Goal: Entertainment & Leisure: Consume media (video, audio)

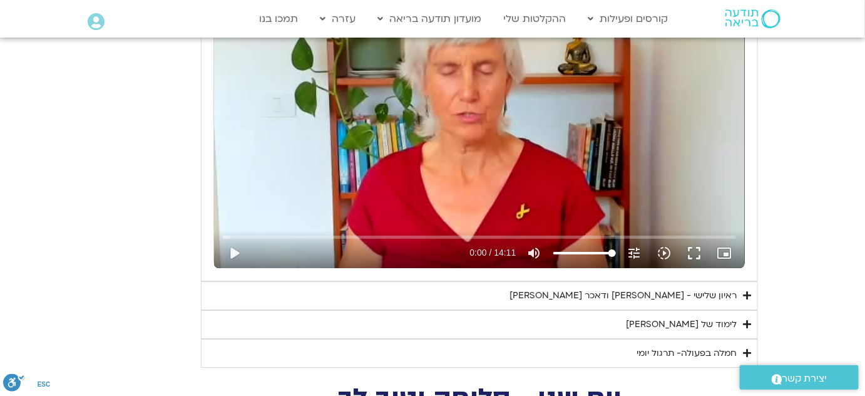
scroll to position [1207, 0]
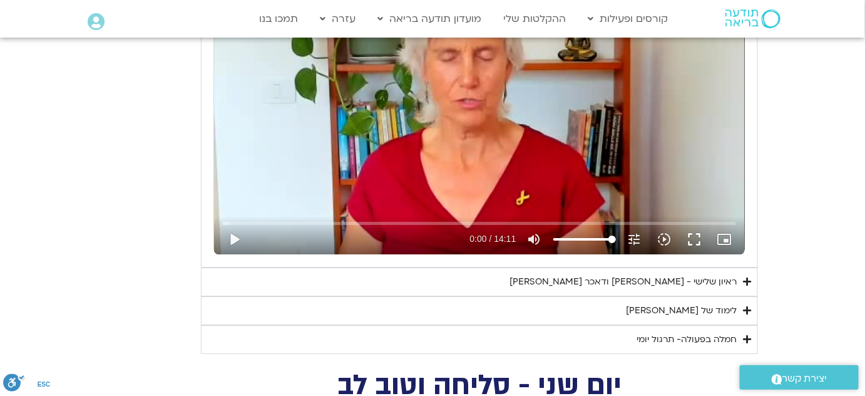
click at [722, 280] on div "ראיון שלישי - [PERSON_NAME] ודאכר [PERSON_NAME]" at bounding box center [623, 281] width 227 height 15
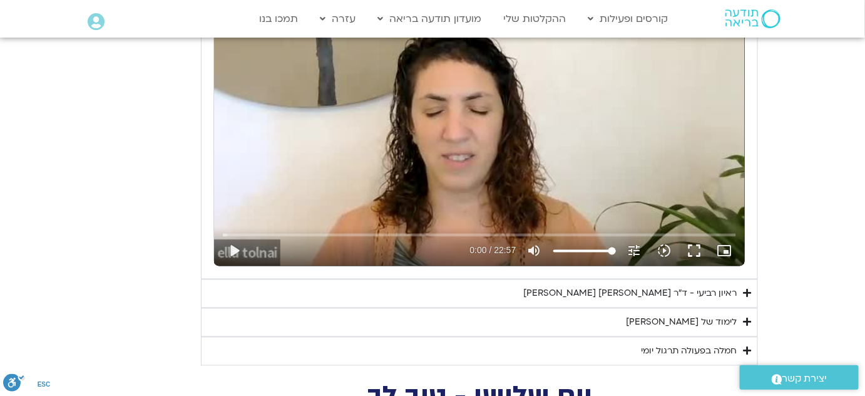
scroll to position [637, 0]
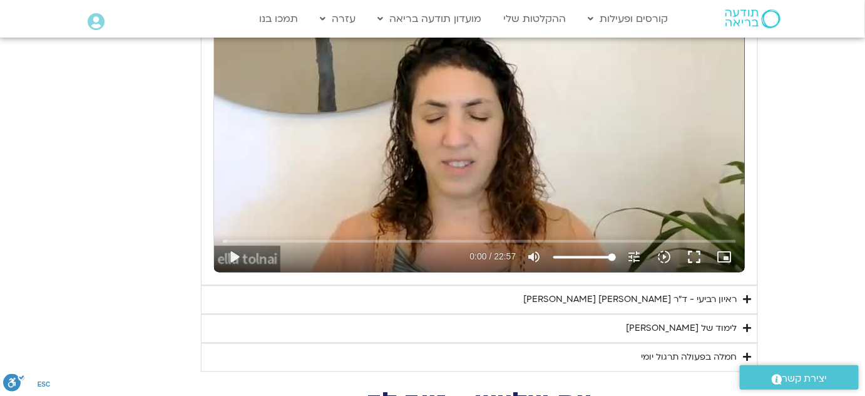
click at [694, 298] on div "ראיון רביעי - ד"ר [PERSON_NAME] [PERSON_NAME]" at bounding box center [631, 299] width 214 height 15
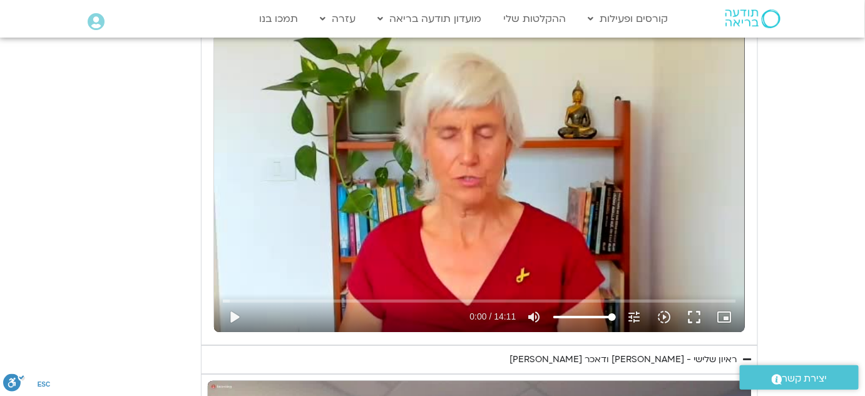
scroll to position [1492, 0]
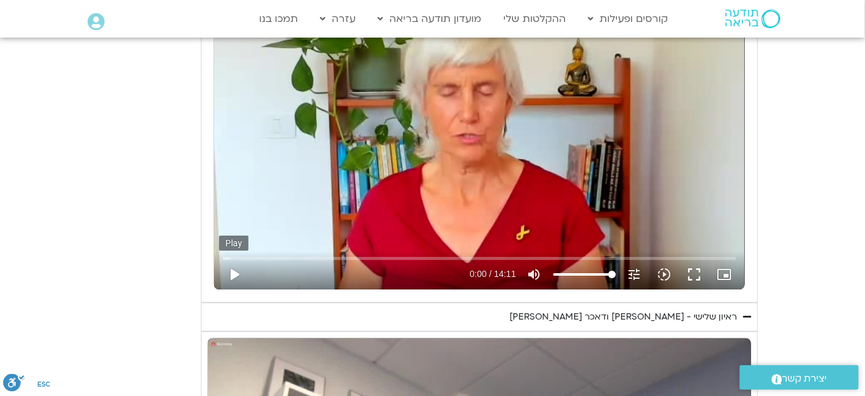
click at [237, 276] on button "play_arrow" at bounding box center [234, 274] width 30 height 30
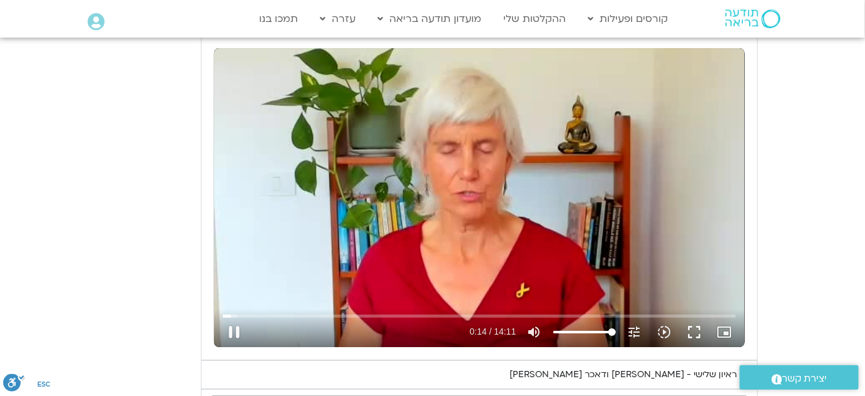
scroll to position [1435, 0]
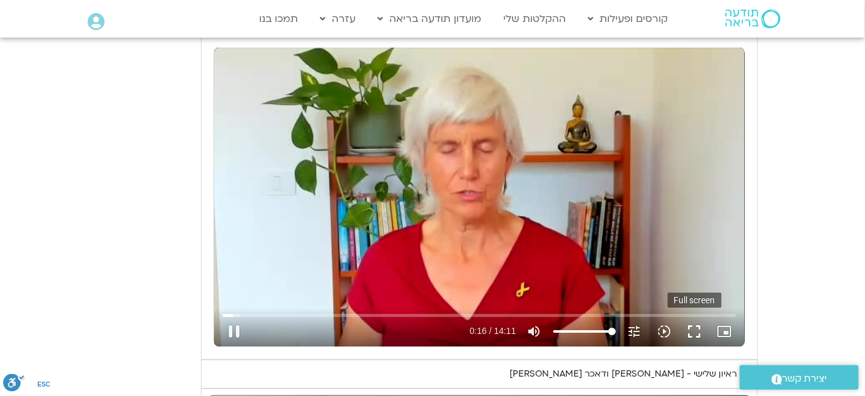
click at [696, 331] on button "fullscreen" at bounding box center [695, 331] width 30 height 30
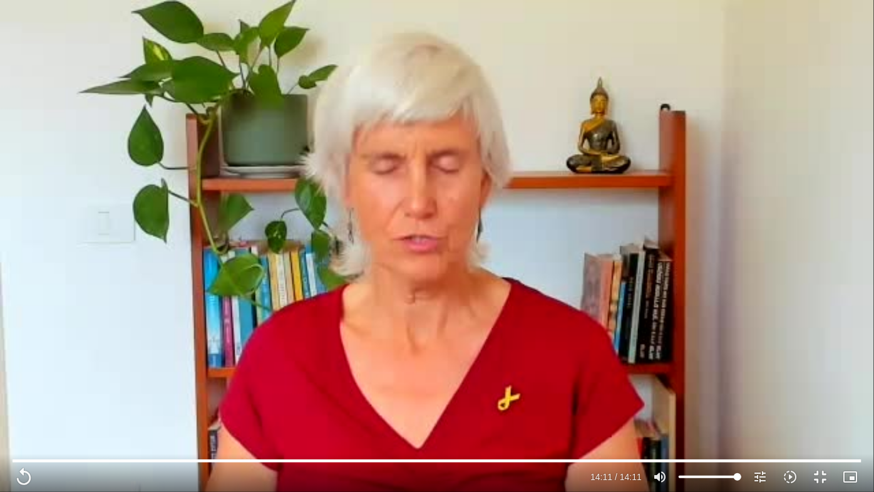
click at [605, 9] on div "Skip Ad 13:12 replay 14:11 / 14:11 volume_up Mute tune Resolution Auto 240p slo…" at bounding box center [437, 246] width 874 height 492
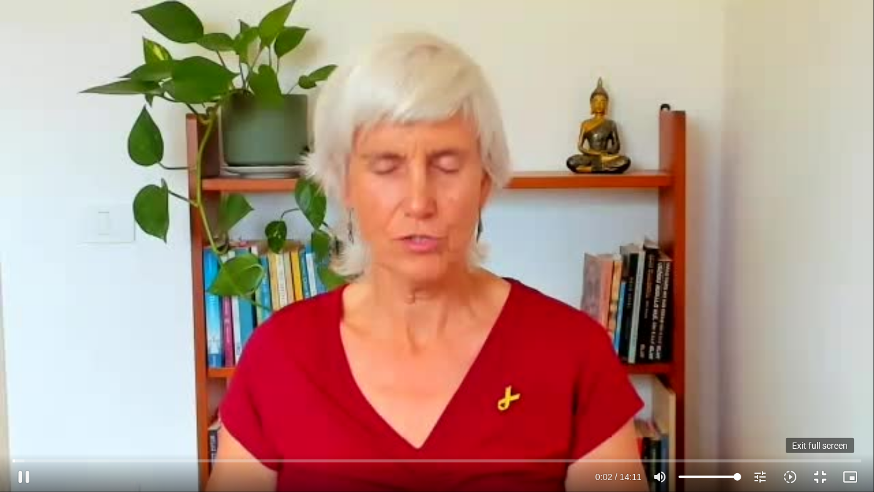
click at [823, 474] on button "fullscreen_exit" at bounding box center [820, 477] width 30 height 30
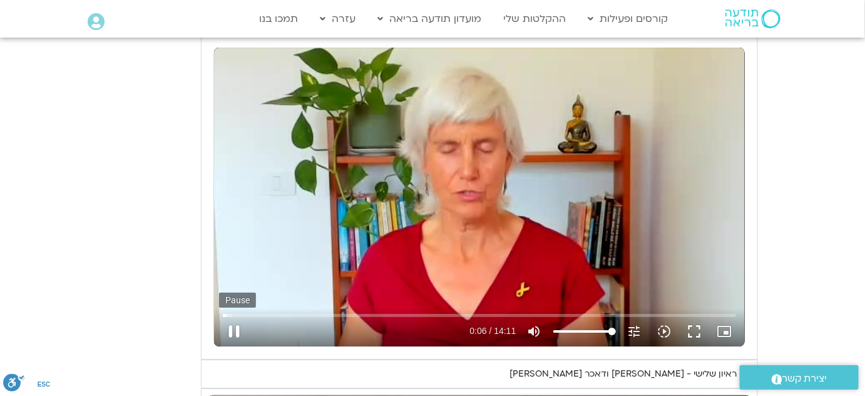
click at [240, 330] on button "pause" at bounding box center [234, 331] width 30 height 30
type input "6.111"
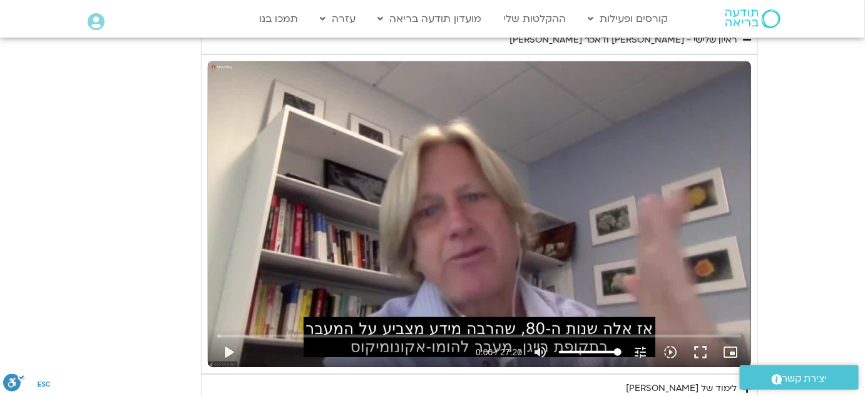
scroll to position [1777, 0]
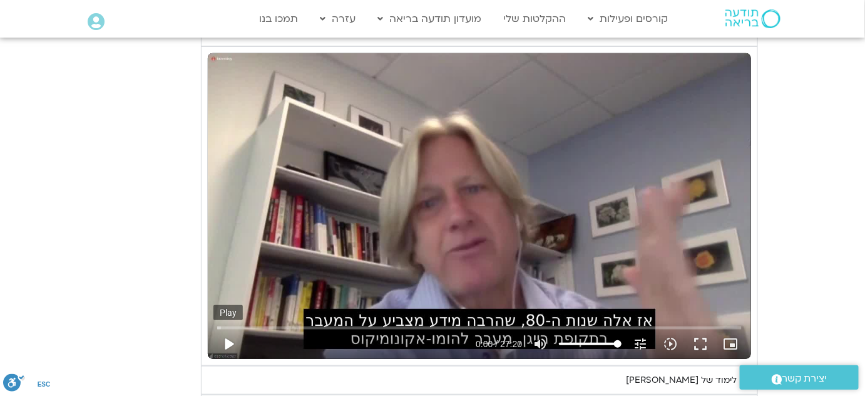
click at [235, 342] on button "play_arrow" at bounding box center [229, 344] width 30 height 30
click at [707, 341] on button "fullscreen" at bounding box center [701, 344] width 30 height 30
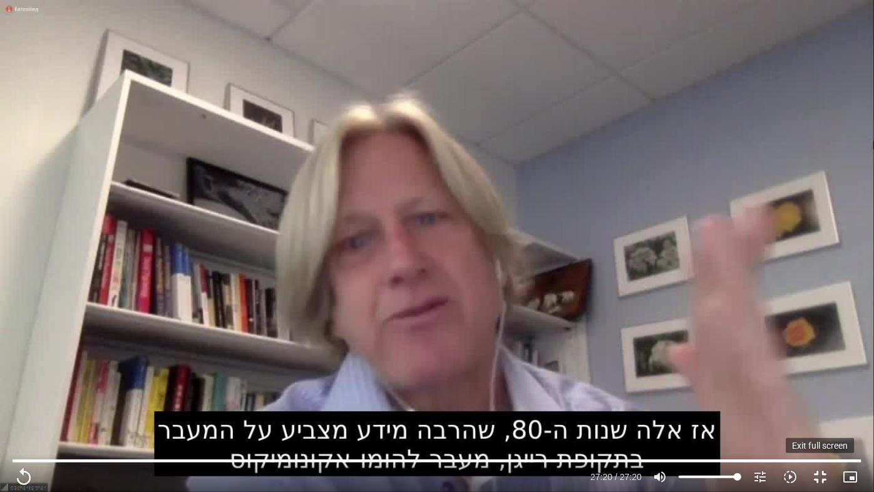
click at [817, 478] on button "fullscreen_exit" at bounding box center [820, 477] width 30 height 30
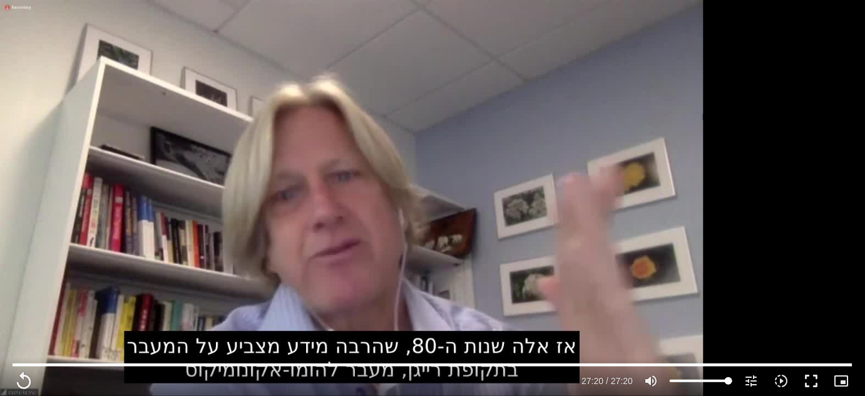
scroll to position [2004, 0]
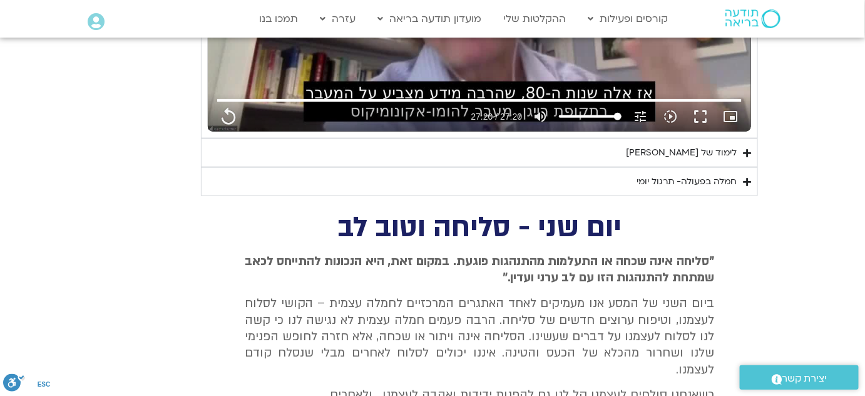
click at [689, 151] on div "לימוד של [PERSON_NAME]" at bounding box center [681, 152] width 111 height 15
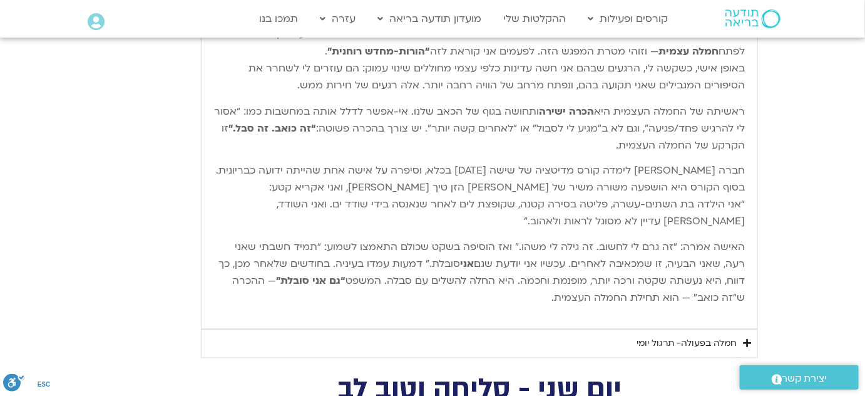
scroll to position [2251, 0]
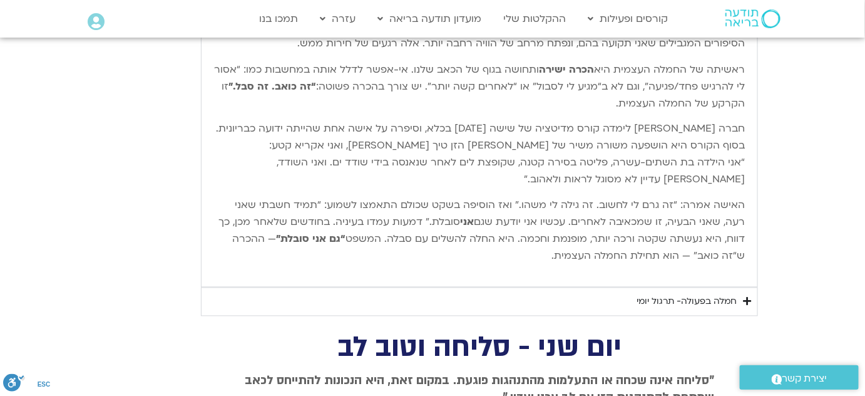
click at [739, 297] on summary "חמלה בפעולה- תרגול יומי" at bounding box center [479, 301] width 557 height 29
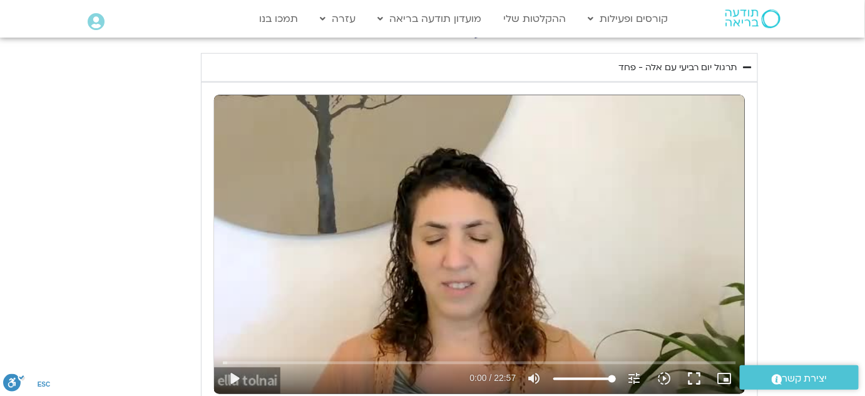
scroll to position [556, 0]
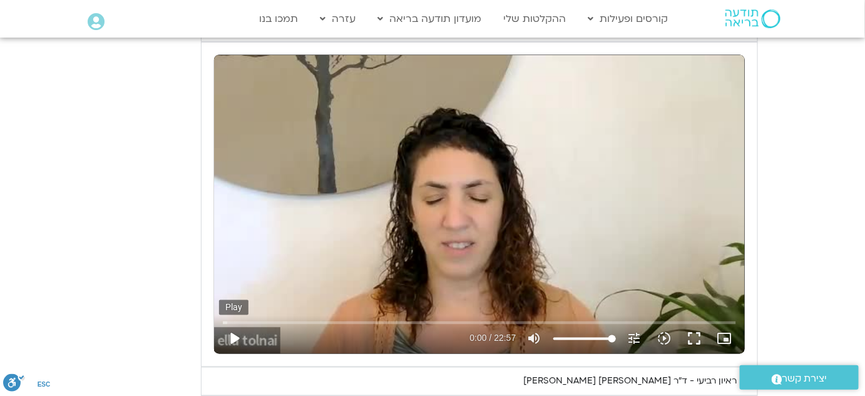
click at [234, 335] on button "play_arrow" at bounding box center [234, 339] width 30 height 30
type input "1640.5"
type input "0.015154"
type input "1640.5"
type input "0.091732"
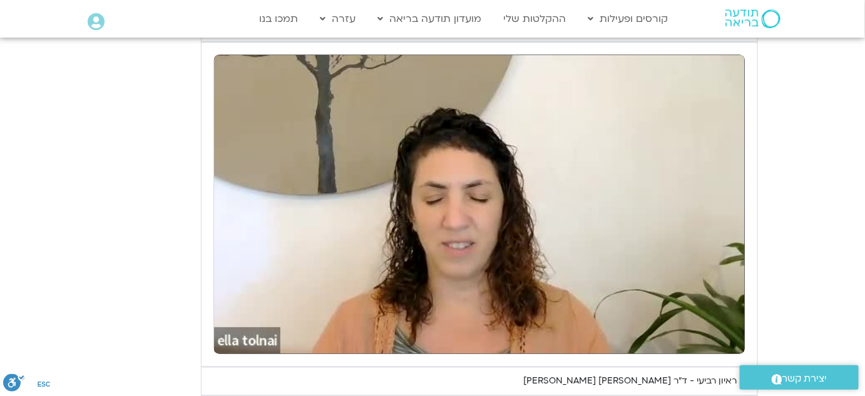
type input "1640.5"
type input "7.498212"
type input "1640.5"
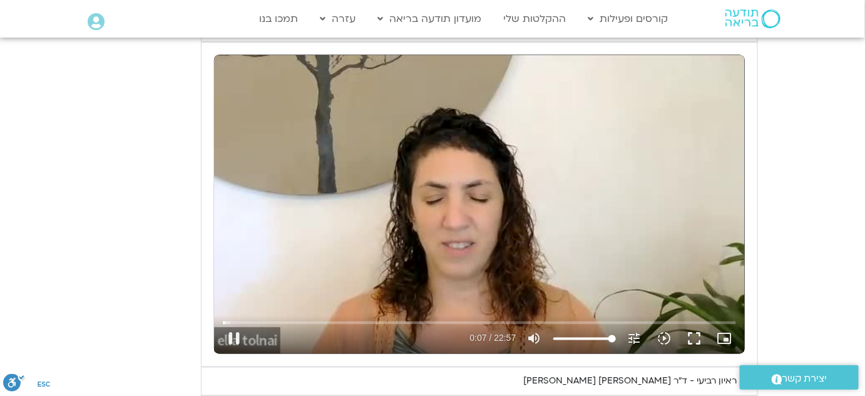
type input "7.596672"
type input "1640.5"
type input "7.729538"
type input "1640.5"
type input "7.9059"
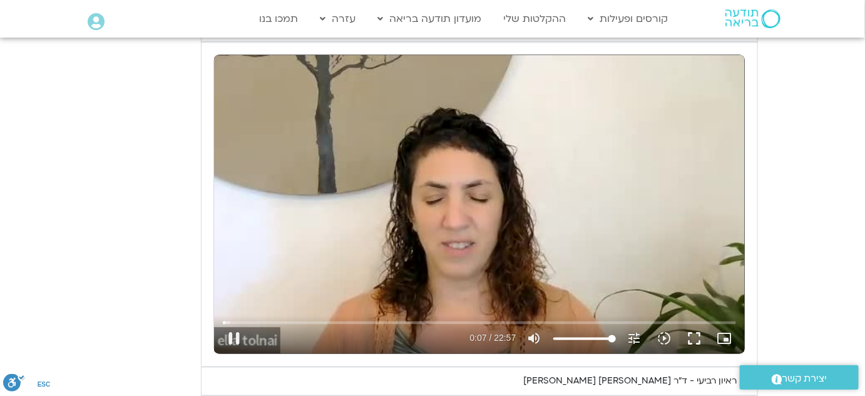
type input "1640.5"
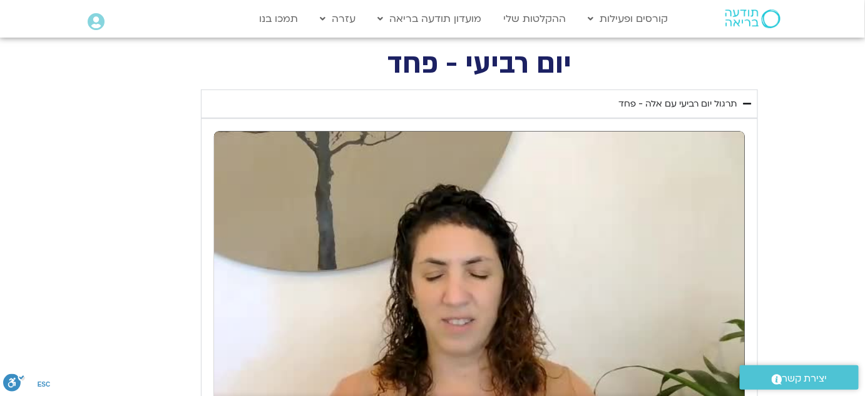
type input "8.058259"
type input "1640.5"
type input "8.075539"
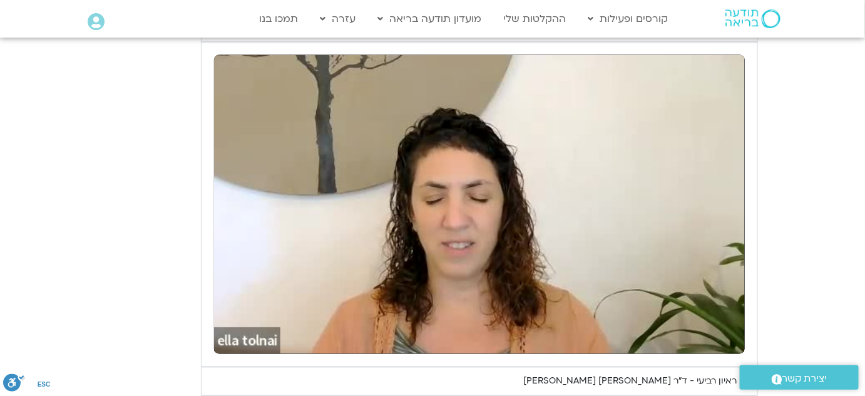
type input "1640.5"
type input "10.88758"
type input "1640.5"
type input "11.024957"
type input "1640.5"
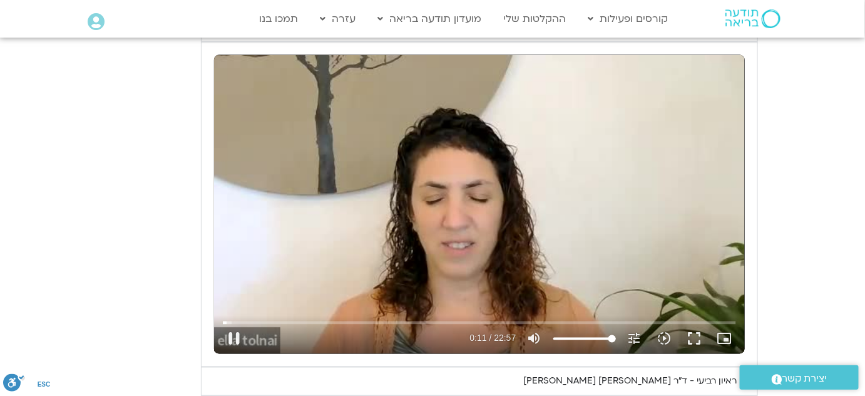
type input "11.13874"
type input "1640.5"
type input "11.281411"
type input "1640.5"
type input "11.407008"
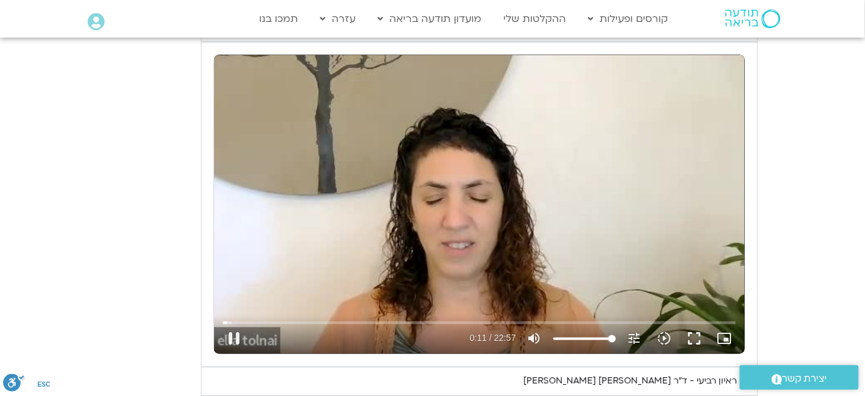
type input "1640.5"
type input "11.53917"
type input "1640.5"
type input "11.666506"
type input "1640.5"
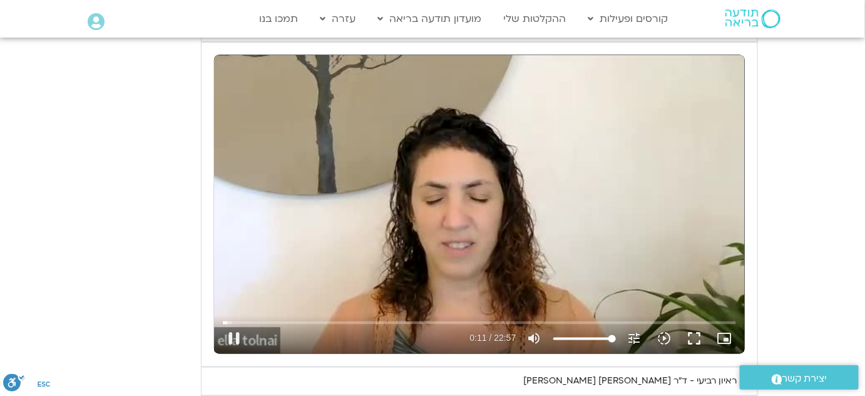
type input "11.789807"
type input "1640.5"
type input "11.922319"
type input "1640.5"
type input "12.05485"
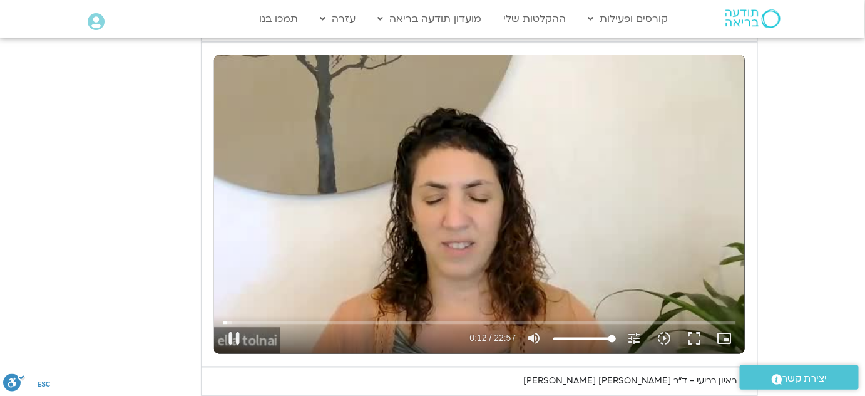
type input "1640.5"
type input "12.19929"
type input "1640.5"
type input "12.338699"
type input "1640.5"
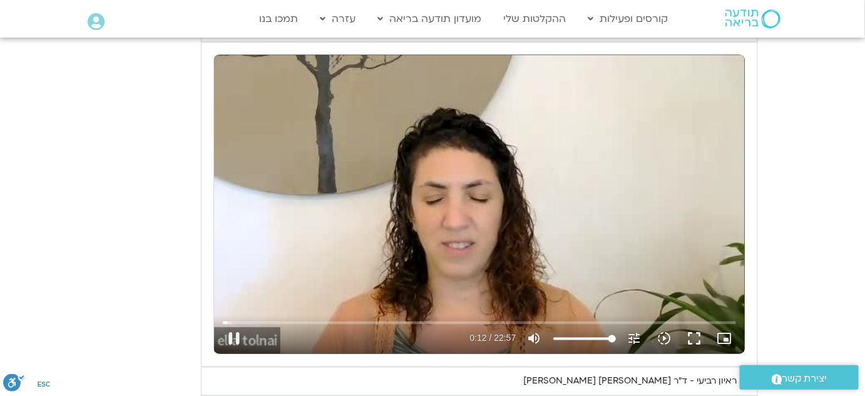
type input "12.393519"
type input "1640.5"
type input "12.519001"
type input "1640.5"
type input "12.644775"
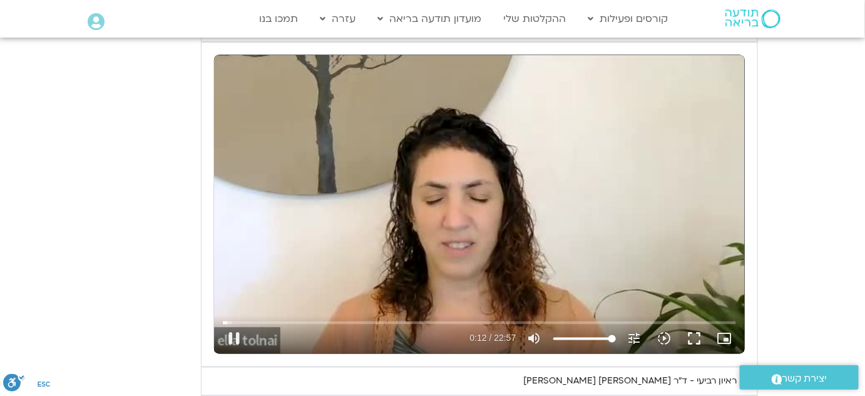
type input "1640.5"
type input "12.774316"
type input "1640.5"
type input "12.900287"
type input "1640.5"
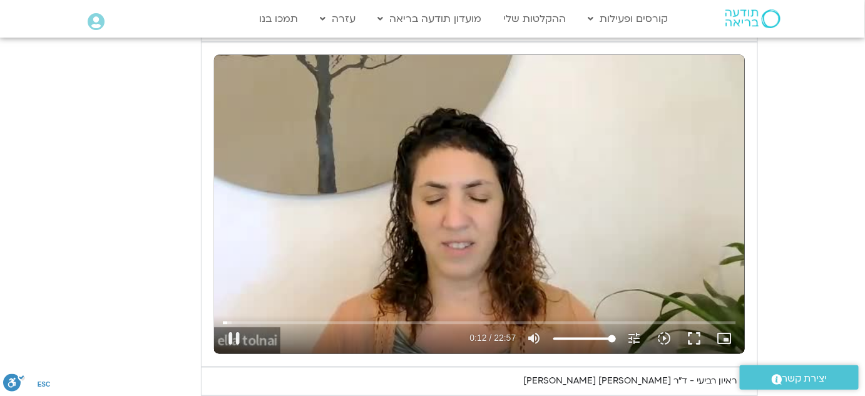
type input "13.025293"
type input "1640.5"
type input "13.150845"
type input "1640.5"
type input "13.277744"
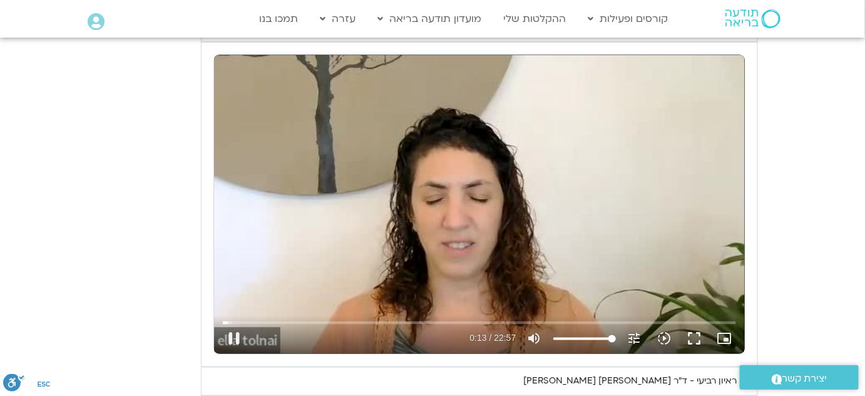
type input "1640.5"
type input "13.403592"
type input "1640.5"
type input "13.535995"
type input "1640.5"
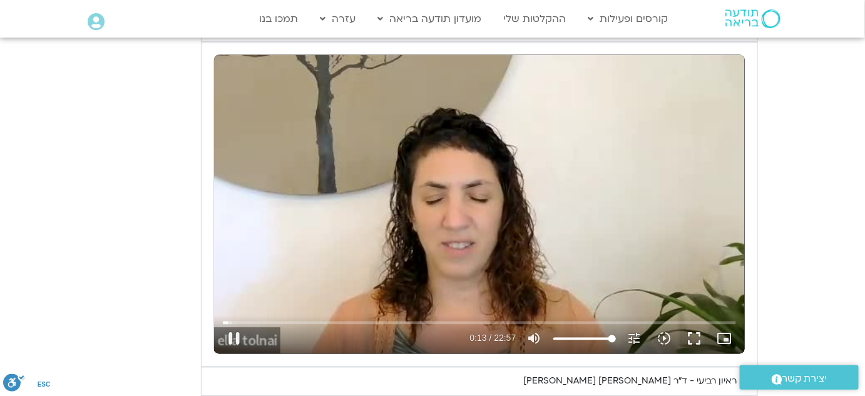
type input "13.661304"
type input "1640.5"
type input "13.786333"
type input "1640.5"
type input "13.915173"
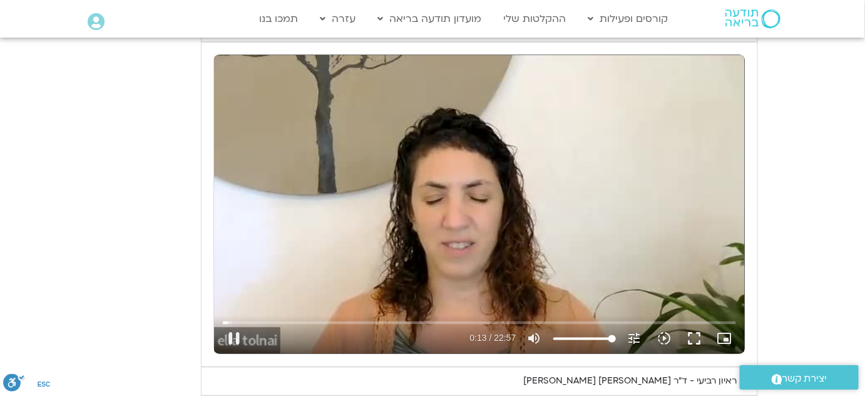
type input "1640.5"
type input "14.042635"
type input "1640.5"
type input "14.169064"
type input "1640.5"
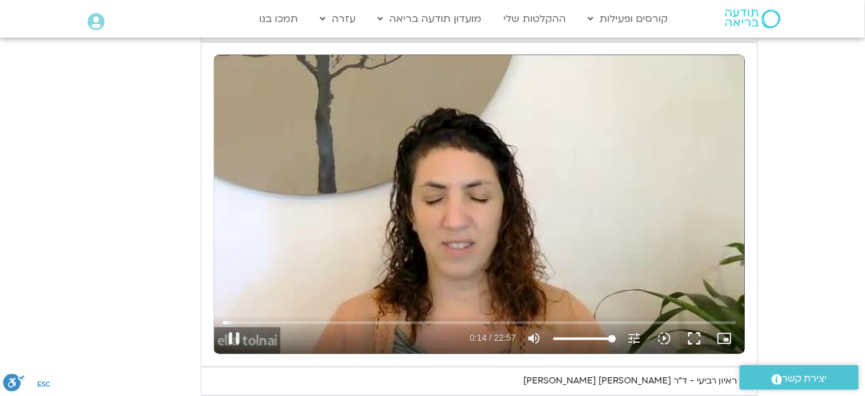
type input "14.29461"
type input "1640.5"
type input "14.428329"
type input "1640.5"
type input "14.561014"
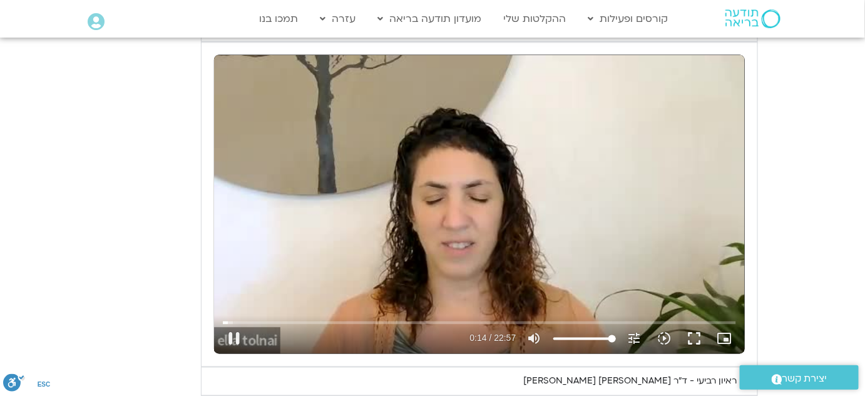
type input "1640.5"
type input "14.685918"
type input "1640.5"
type input "14.8178"
type input "1640.5"
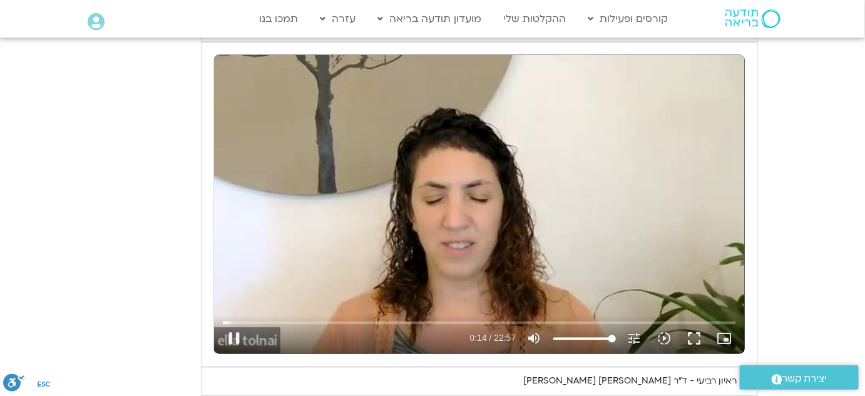
type input "14.943774"
type input "1640.5"
type input "15.069481"
type input "1640.5"
type input "15.195009"
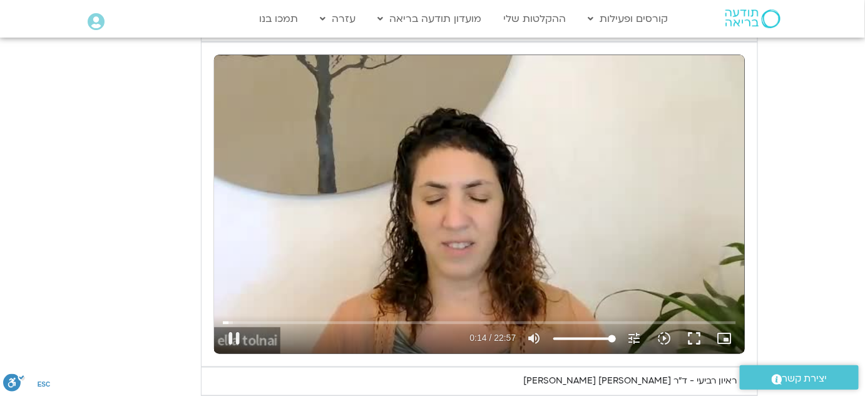
type input "1640.5"
type input "15.320924"
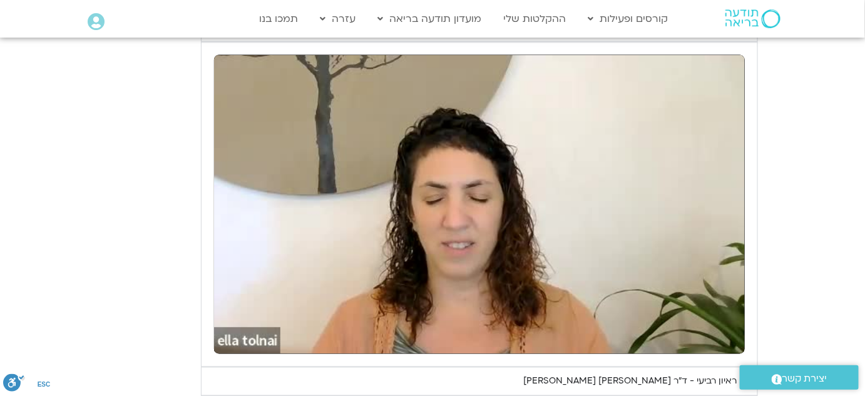
type input "1640.5"
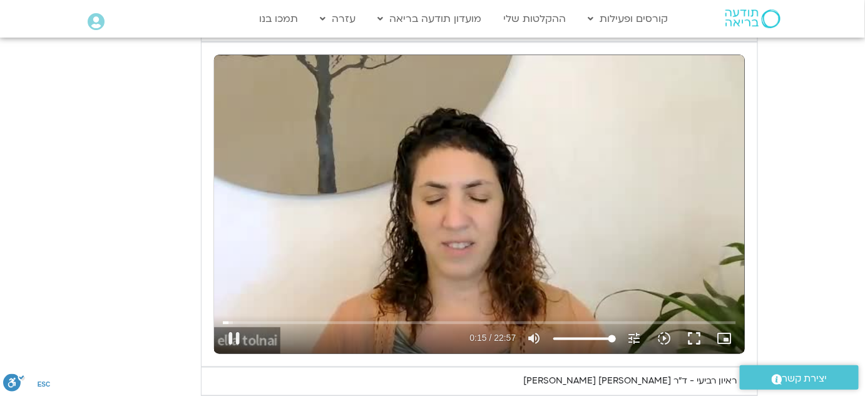
type input "15.790554"
type input "1640.5"
type input "15.910482"
type input "1640.5"
type input "16.053726"
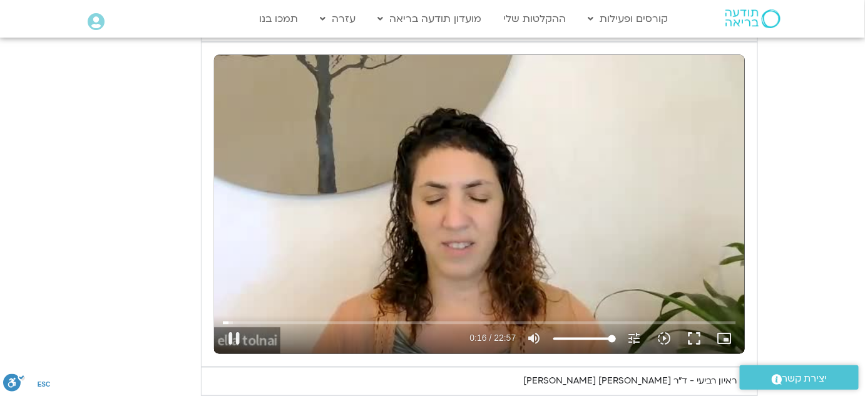
type input "1640.5"
type input "16.100644"
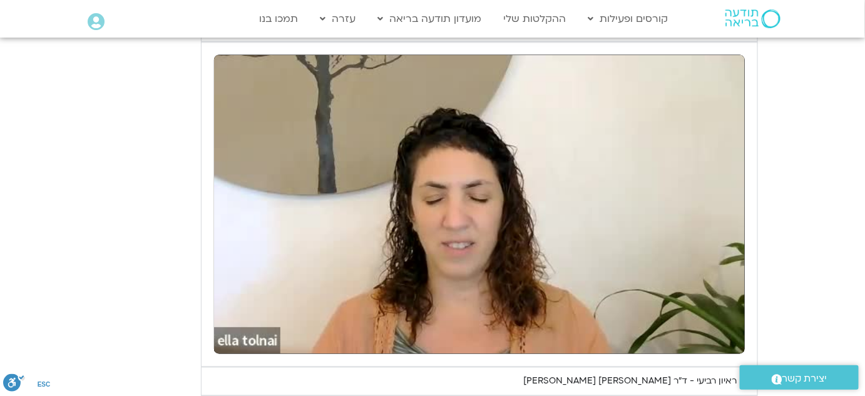
type input "1640.5"
type input "21.89016"
type input "1640.5"
type input "21.972859"
type input "1640.5"
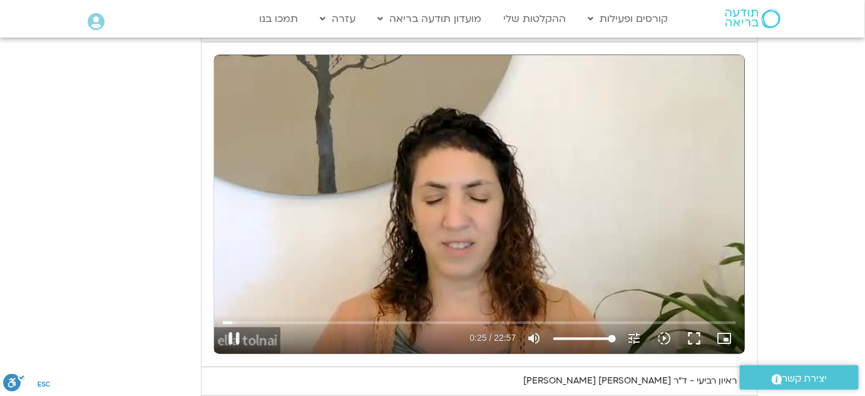
type input "25.813035"
type input "1640.5"
type input "25.947728"
type input "1640.5"
type input "26.079175"
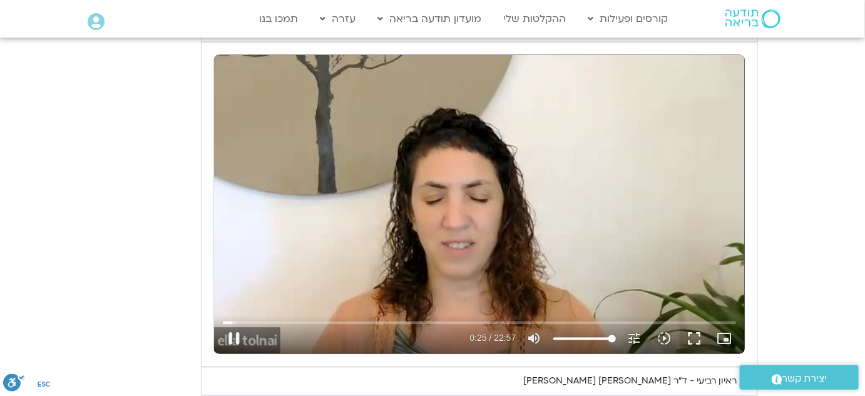
type input "1640.5"
type input "26.204111"
type input "1640.5"
type input "26.309007"
type input "1640.5"
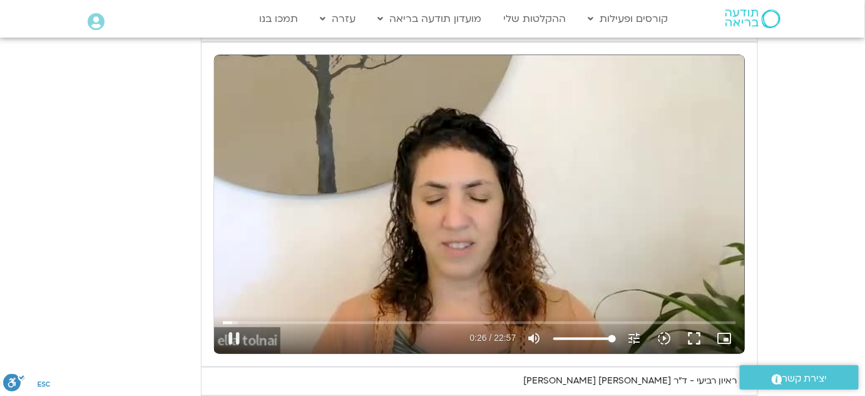
type input "26.435524"
type input "1640.5"
type input "26.561823"
type input "1640.5"
type input "26.693139"
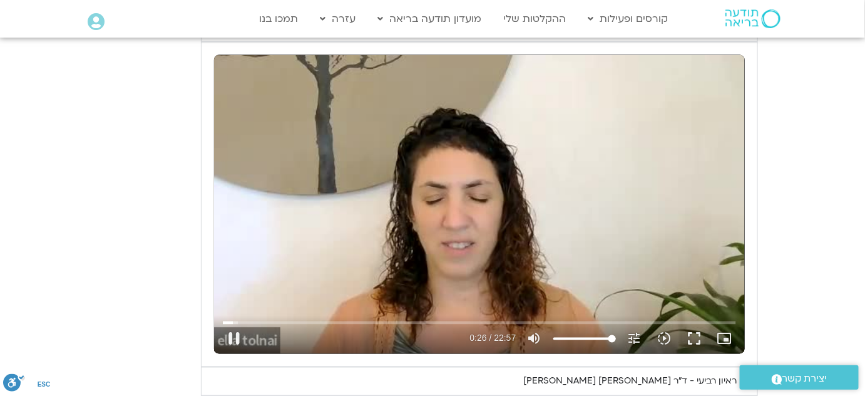
type input "1640.5"
type input "26.858726"
type input "1640.5"
type input "26.98977"
type input "1640.5"
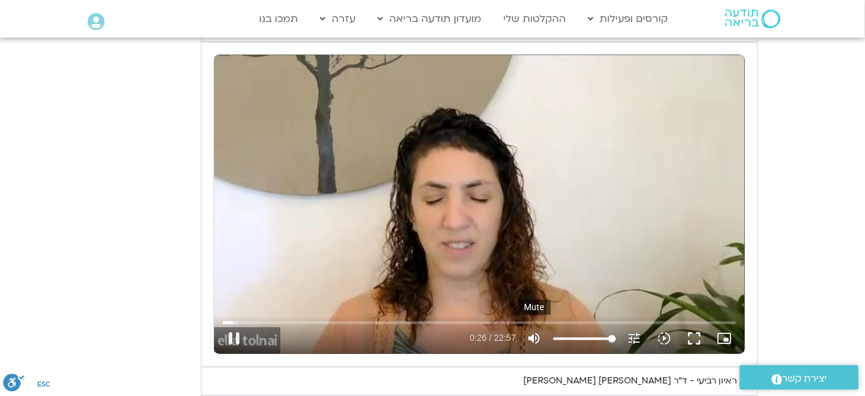
type input "27.114848"
type input "1640.5"
type input "27.240739"
type input "1640.5"
type input "27.36109"
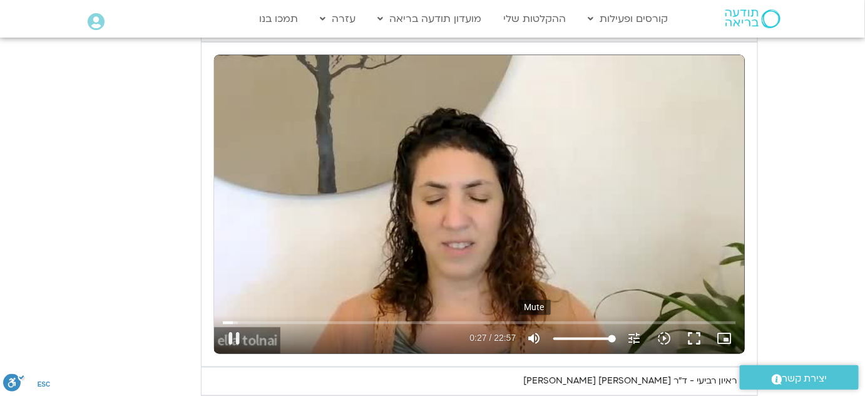
type input "1640.5"
type input "27.516647"
type input "1640.5"
type input "27.637205"
type input "1640.5"
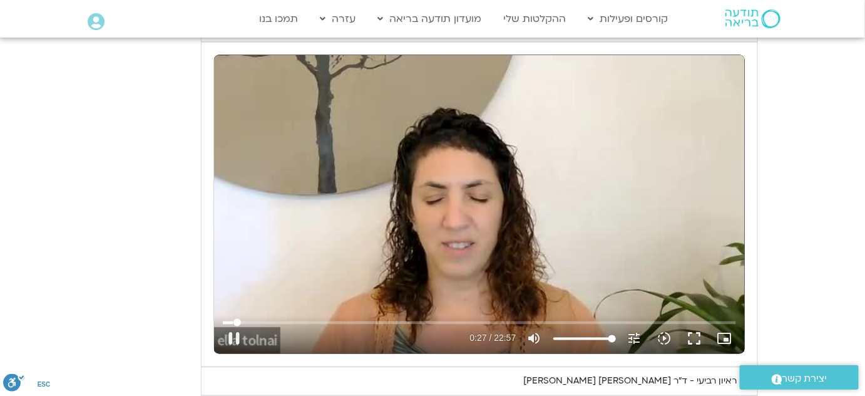
type input "27.770083"
type input "1640.5"
type input "27.916508"
type input "1640.5"
type input "28.039891"
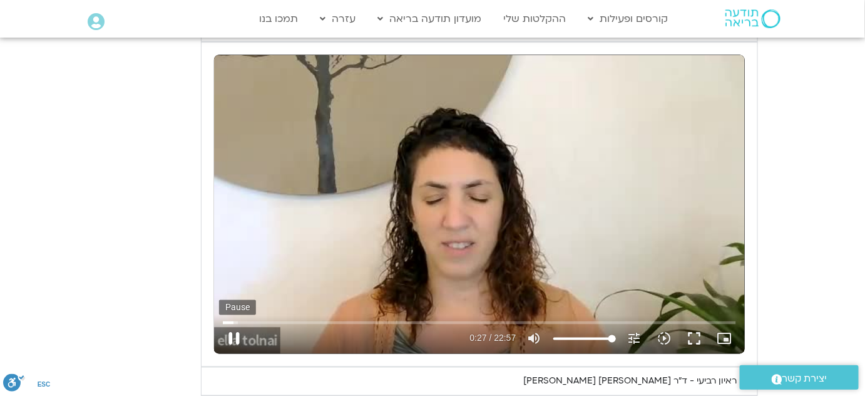
type input "1640.5"
type input "28.181972"
type input "1640.5"
type input "28.303389"
type input "1640.5"
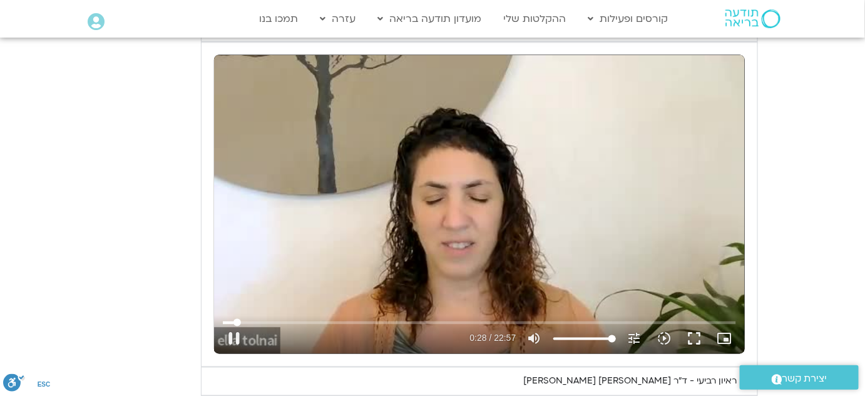
type input "28.429244"
type input "1640.5"
type input "28.520767"
type input "1640.5"
type input "28.686645"
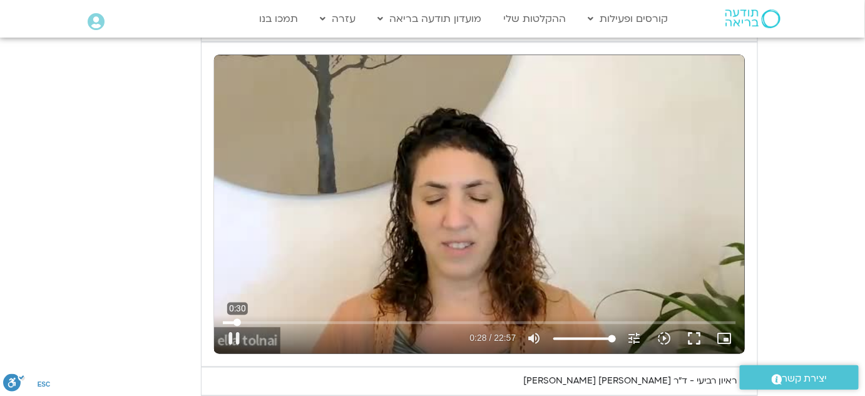
type input "1640.5"
type input "28.784761"
type input "1640.5"
type input "28.91098"
type input "1640.5"
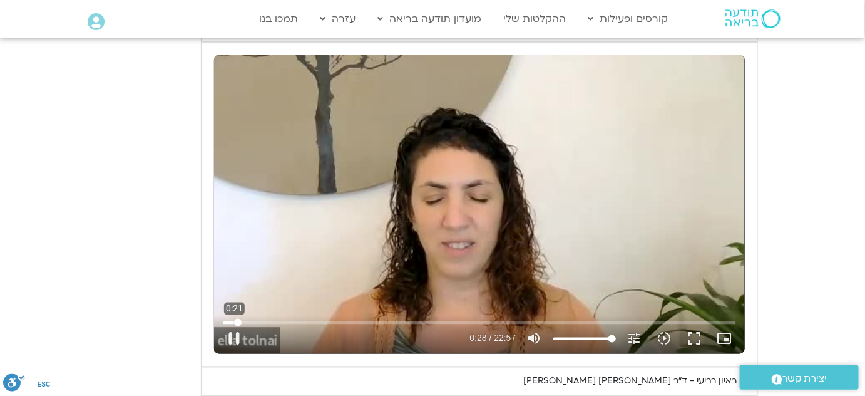
type input "29.100881"
type input "1640.5"
type input "29.19469"
type input "1640.5"
type input "29.2550564264205"
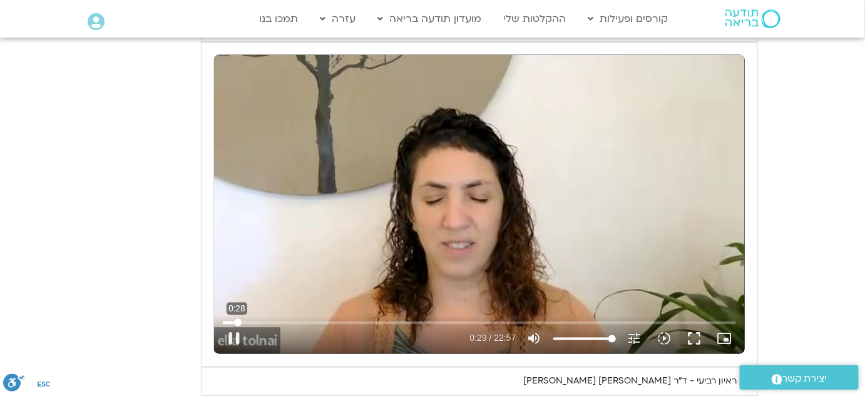
type input "1640.5"
type input "0"
type input "1640.5"
drag, startPoint x: 237, startPoint y: 319, endPoint x: 205, endPoint y: 317, distance: 32.0
type input "0"
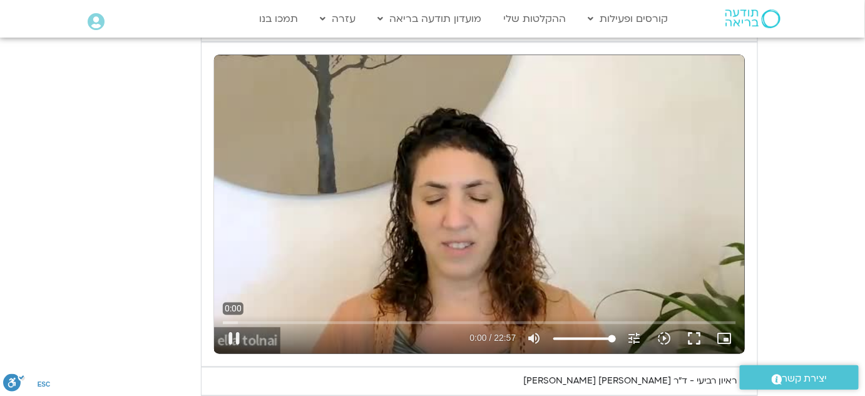
click at [223, 319] on input "Seek" at bounding box center [479, 323] width 513 height 8
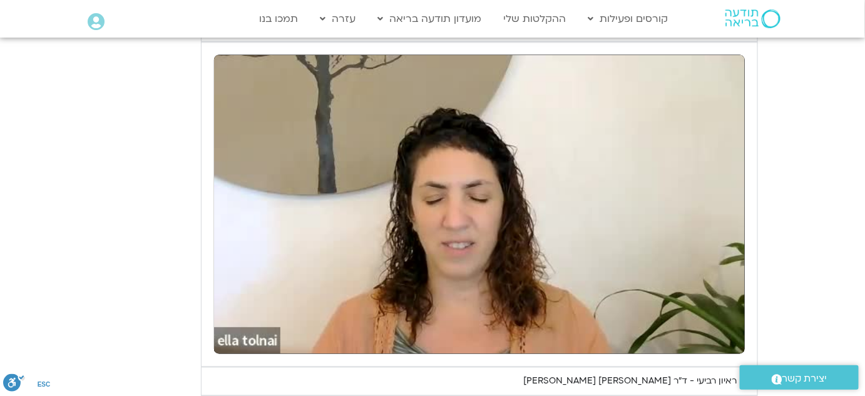
type input "1640.5"
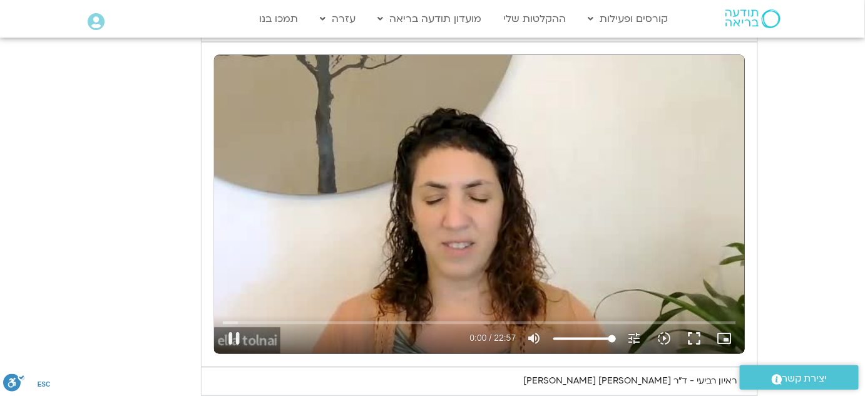
type input "0.240546"
type input "1640.5"
type input "0.306886"
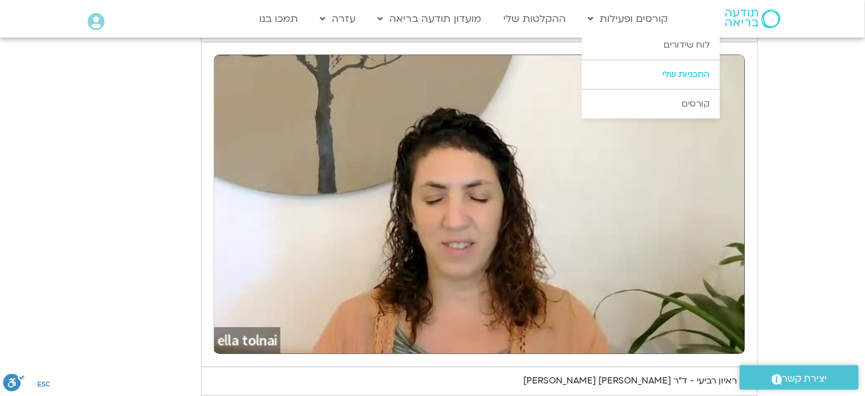
type input "1640.5"
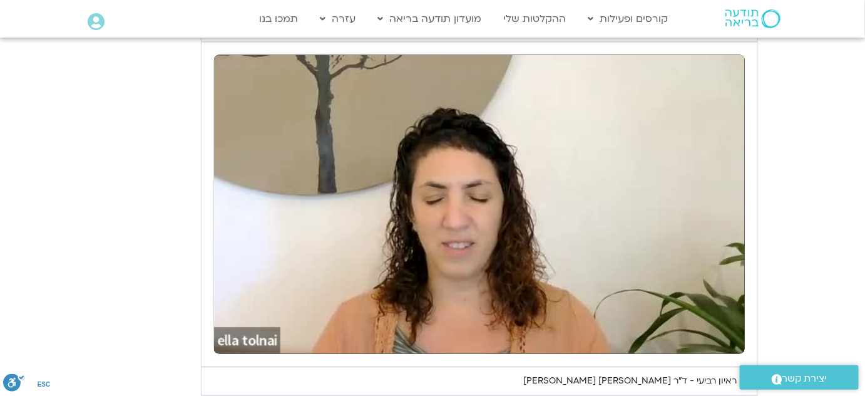
type input "7.217479"
type input "1640.5"
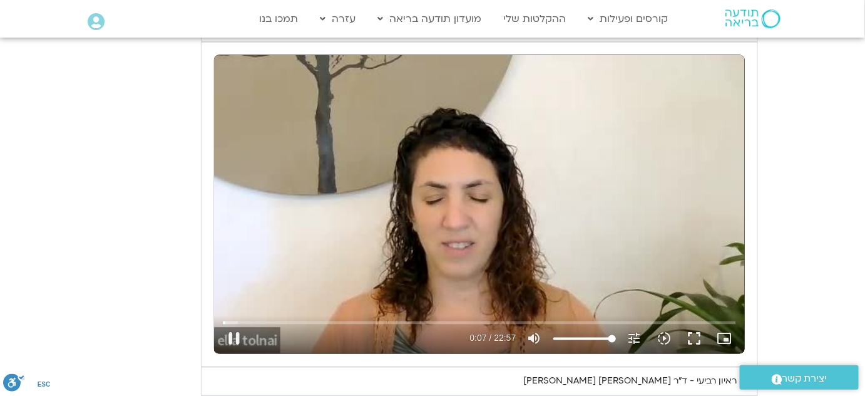
type input "7.314817"
type input "1640.5"
type input "7.43985"
type input "1640.5"
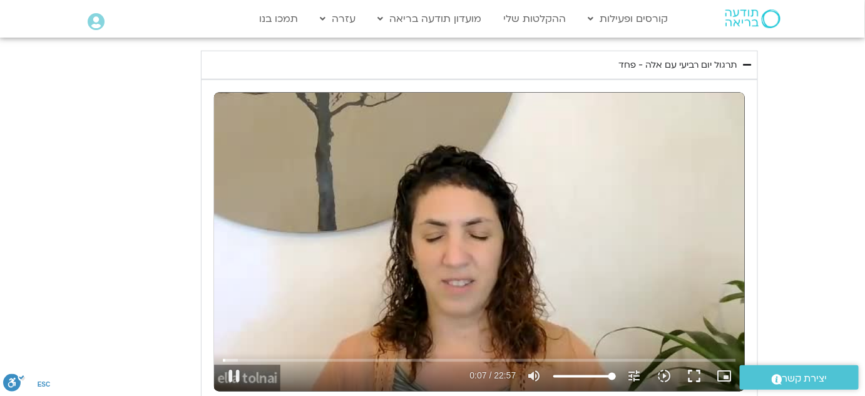
type input "7.573359"
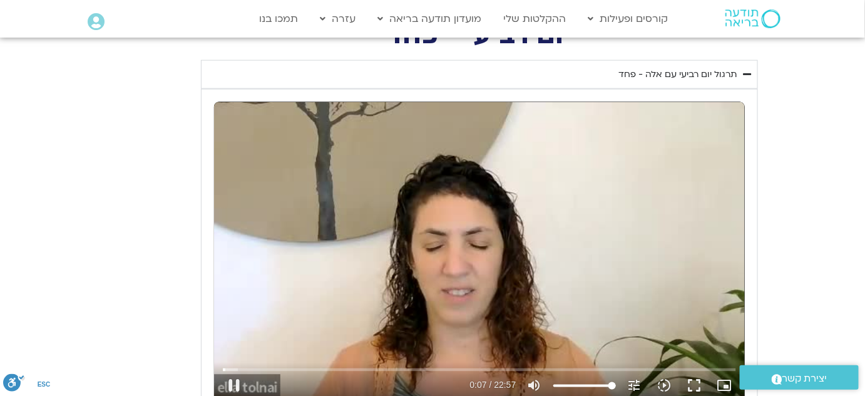
type input "1640.5"
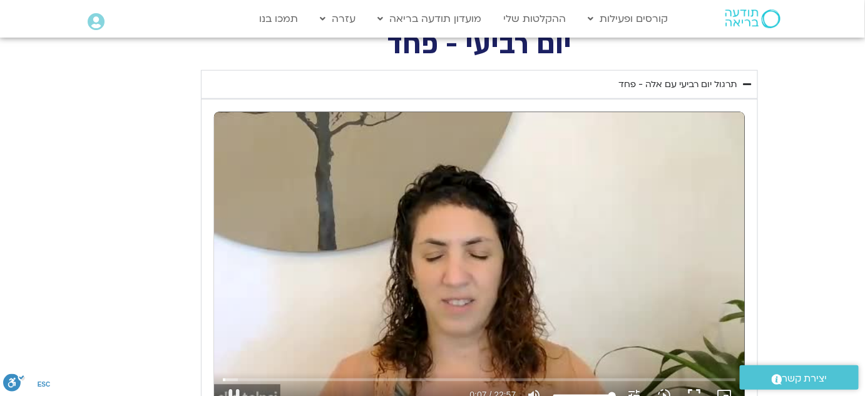
type input "7.707355"
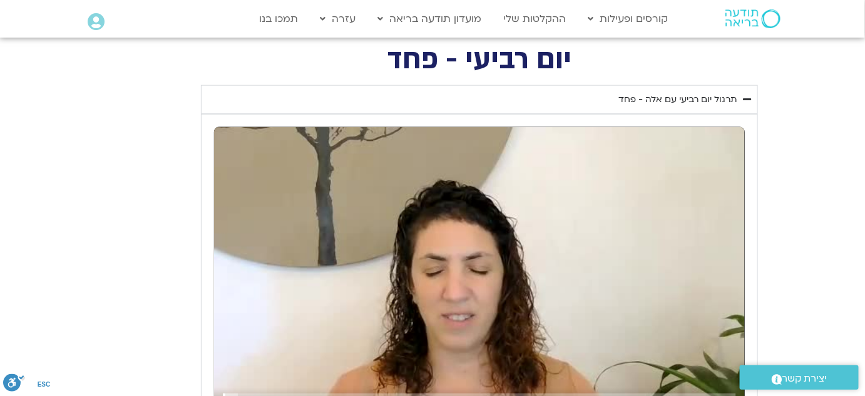
type input "1640.5"
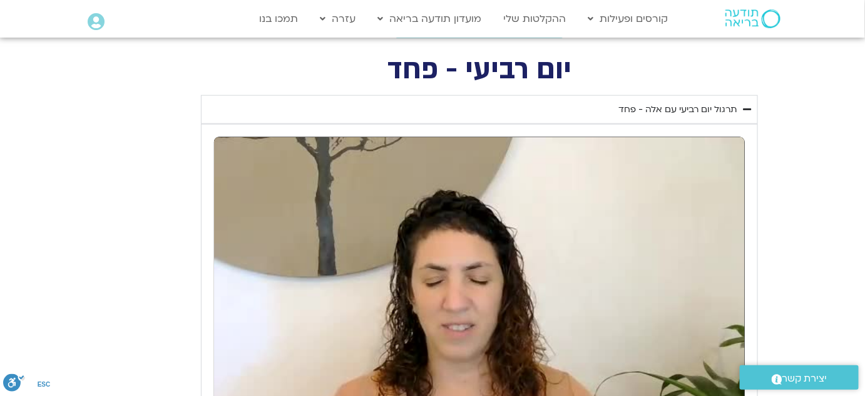
type input "7.841976"
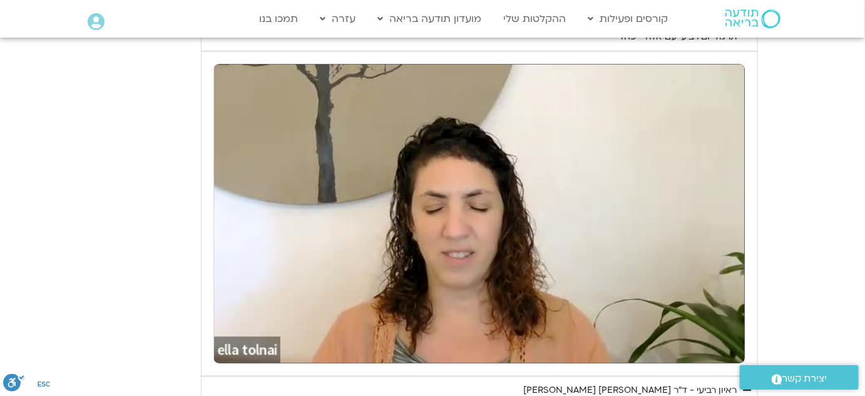
type input "1640.5"
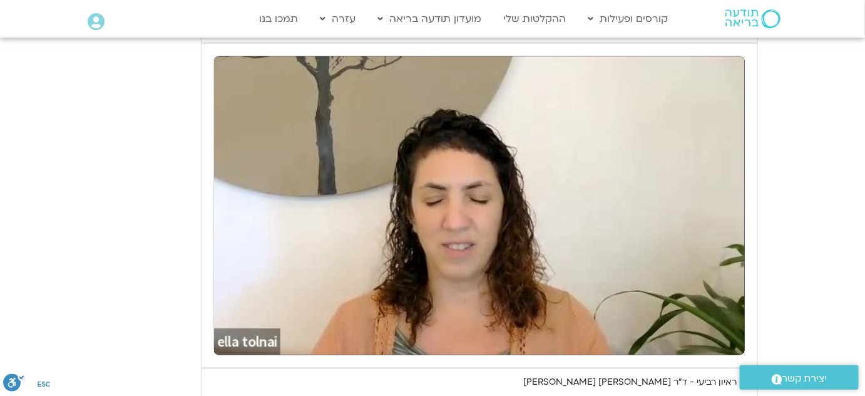
scroll to position [556, 0]
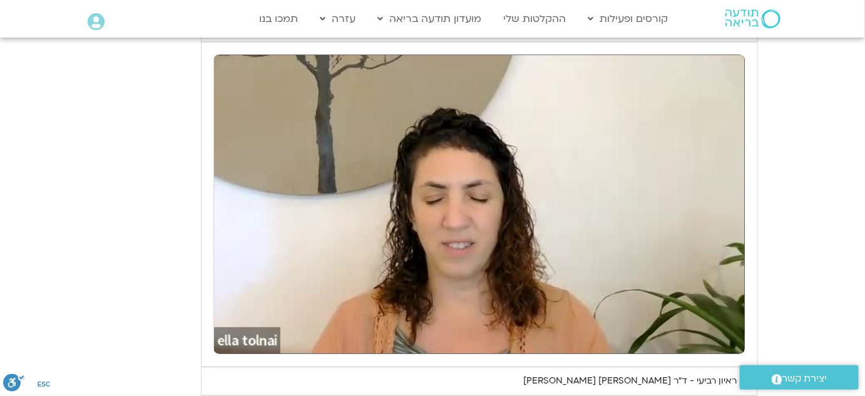
type input "9.435563"
type input "1640.5"
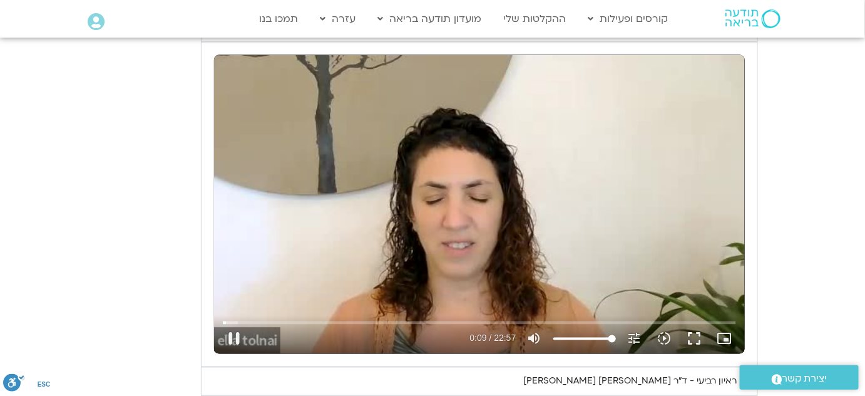
type input "9.510714"
type input "1640.5"
type input "9.641055"
type input "1640.5"
type input "9.769757"
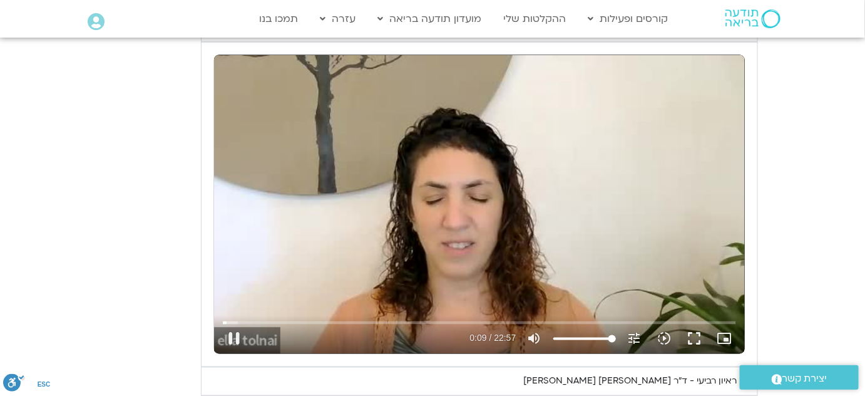
type input "1640.5"
type input "9.96002"
type input "1640.5"
type input "10.092289"
type input "1640.5"
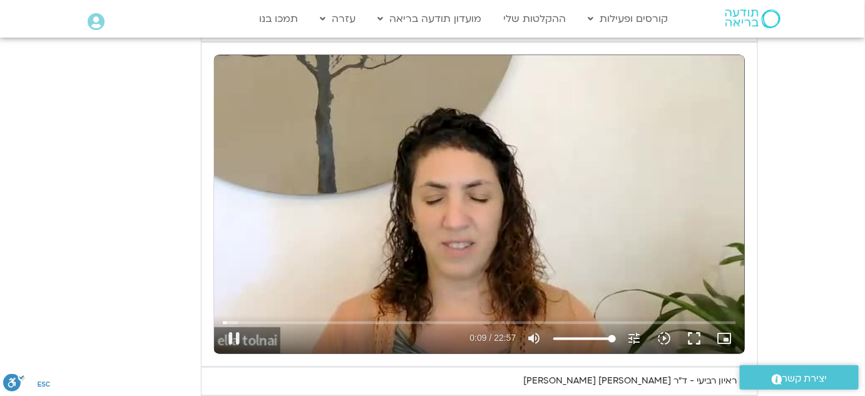
type input "10.217322"
type input "1640.5"
type input "10.363064"
type input "1640.5"
type input "10.48386"
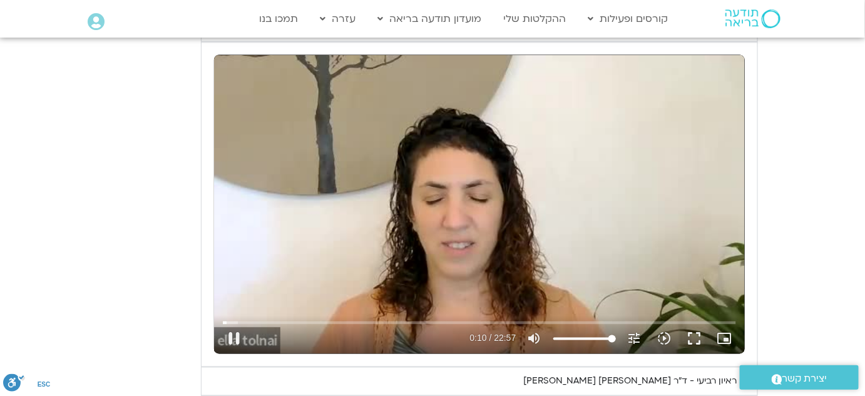
type input "1640.5"
type input "10.618181"
type input "1640.5"
type input "10.744151"
type input "1640.5"
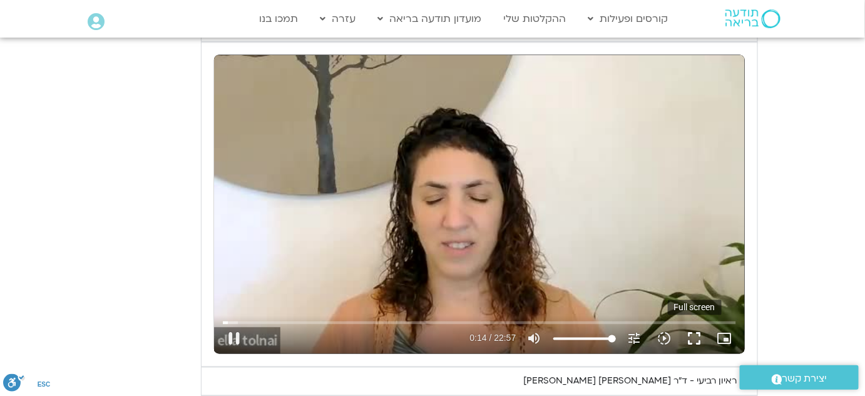
click at [696, 334] on button "fullscreen" at bounding box center [695, 339] width 30 height 30
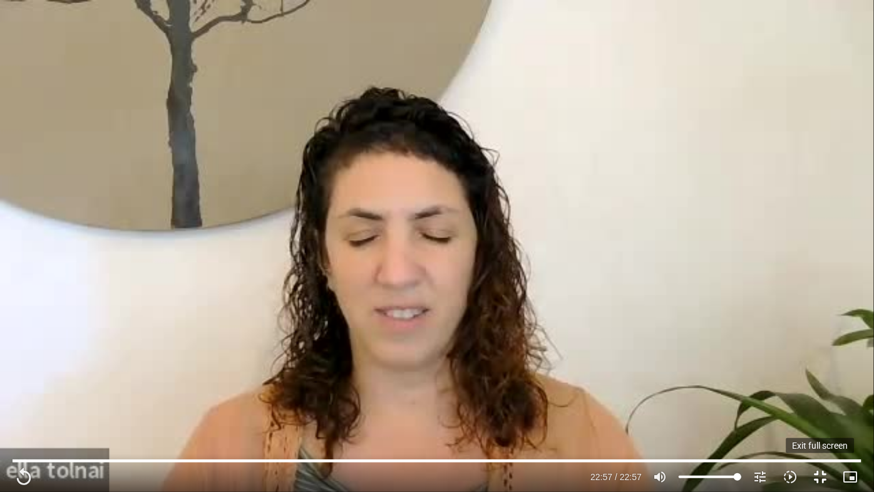
click at [817, 482] on button "fullscreen_exit" at bounding box center [820, 477] width 30 height 30
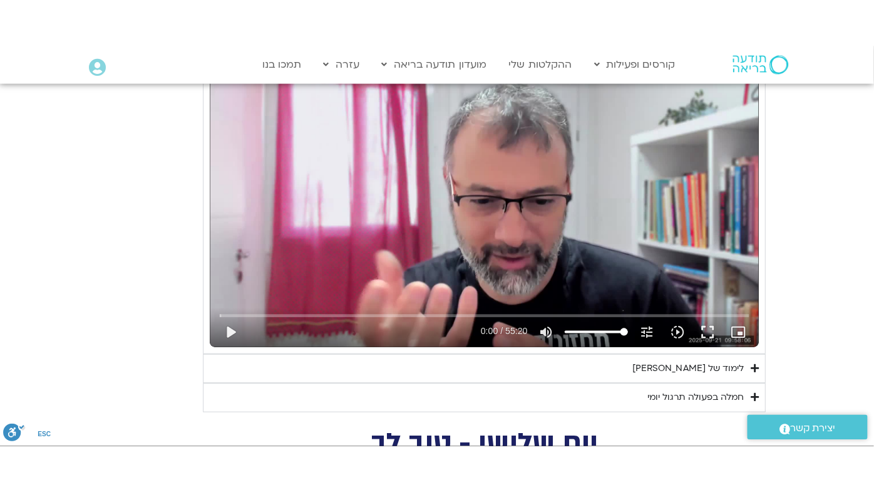
scroll to position [973, 0]
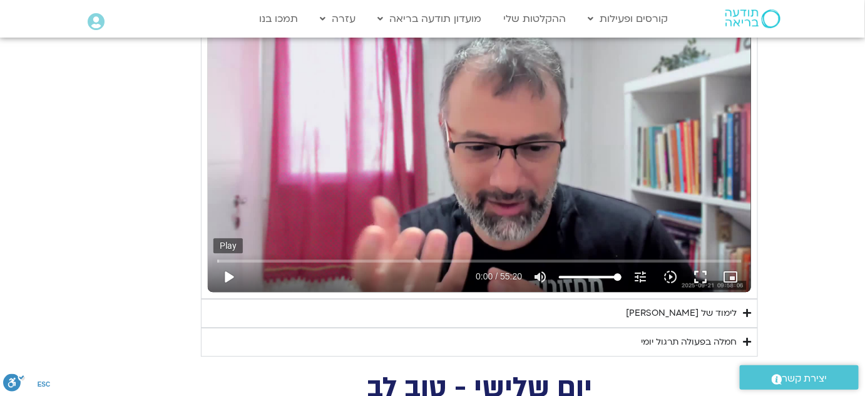
click at [225, 277] on button "play_arrow" at bounding box center [229, 277] width 30 height 30
click at [701, 281] on button "fullscreen" at bounding box center [701, 277] width 30 height 30
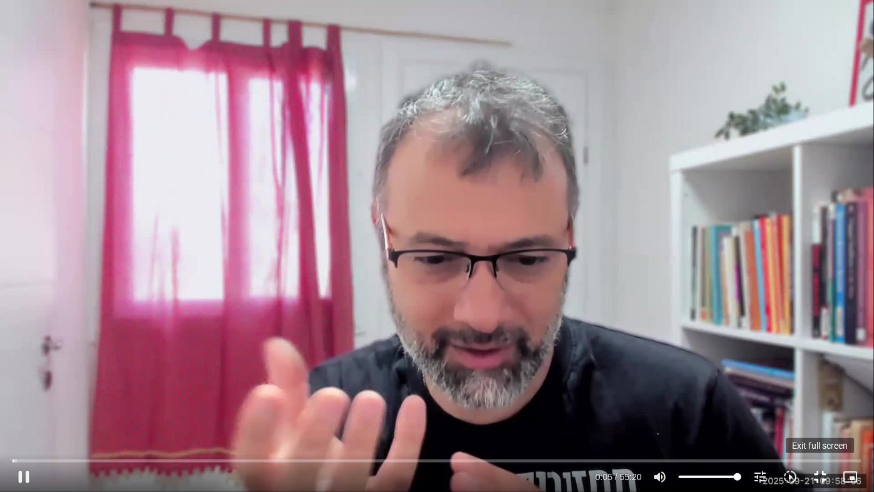
click at [818, 477] on button "fullscreen_exit" at bounding box center [820, 477] width 30 height 30
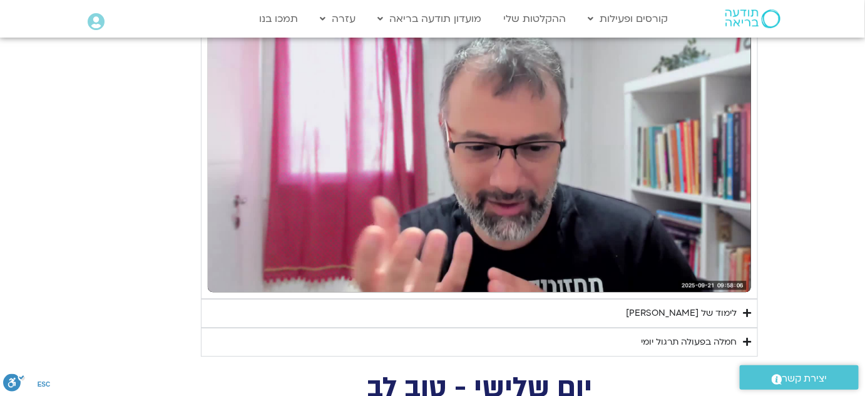
click at [420, 338] on summary "חמלה בפעולה תרגול יומי" at bounding box center [479, 342] width 557 height 29
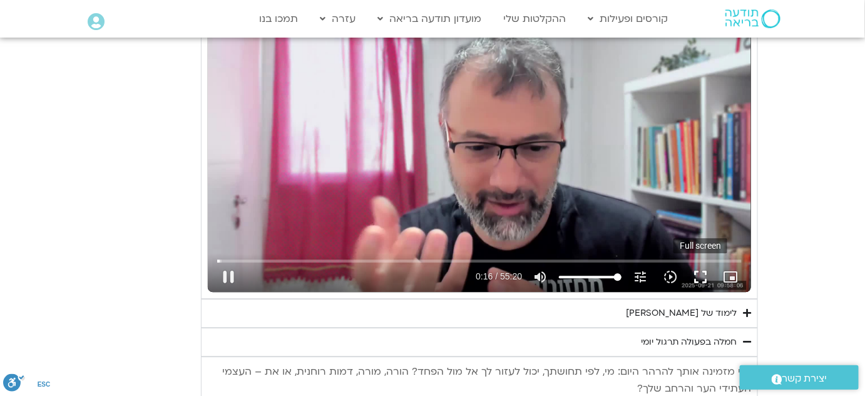
click at [701, 272] on button "fullscreen" at bounding box center [701, 277] width 30 height 30
